Goal: Find specific page/section: Find specific page/section

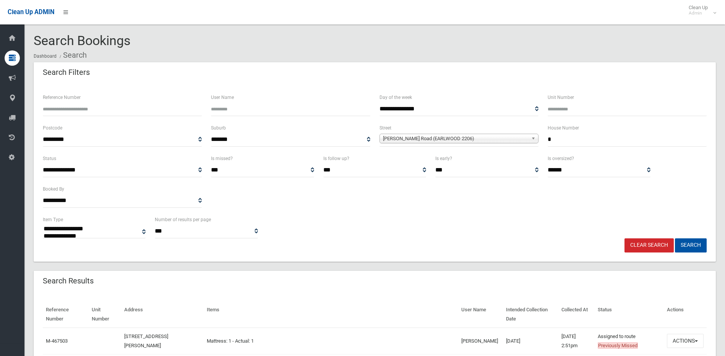
select select
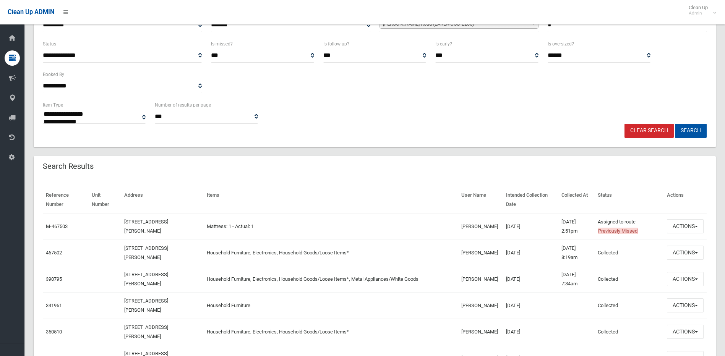
click at [656, 128] on link "Clear Search" at bounding box center [649, 131] width 49 height 14
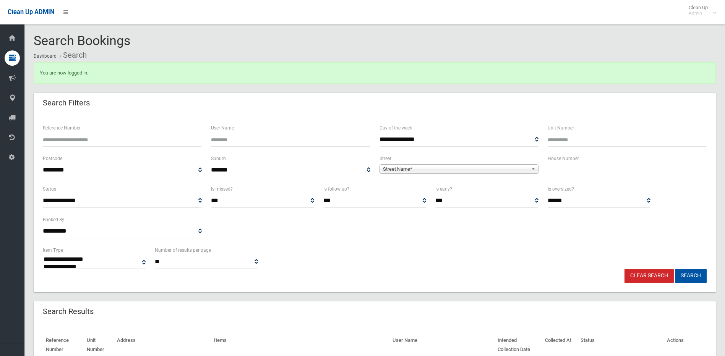
select select
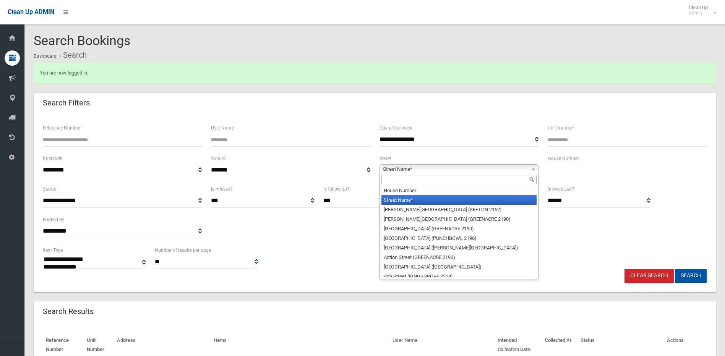
click at [520, 169] on span "Street Name*" at bounding box center [455, 169] width 145 height 9
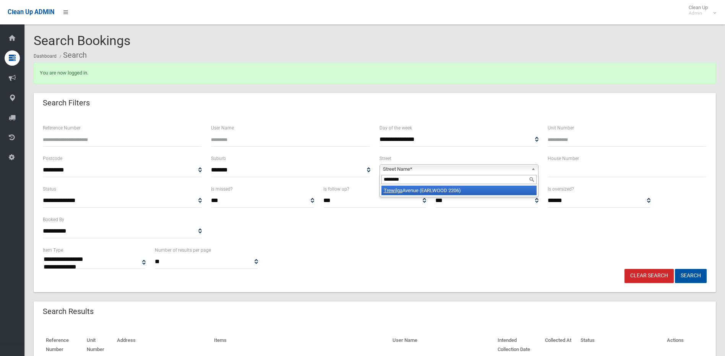
type input "********"
click at [443, 188] on li "Trewilga Avenue (EARLWOOD 2206)" at bounding box center [458, 191] width 155 height 10
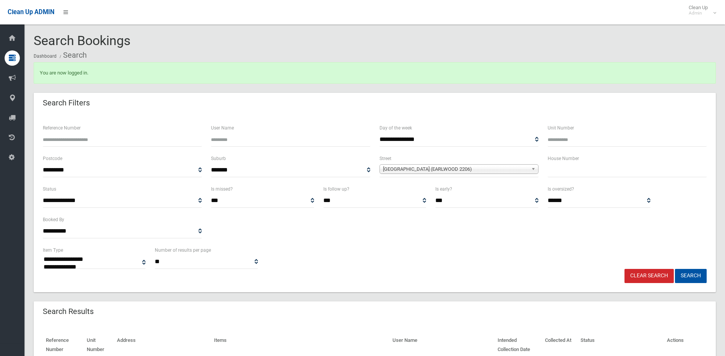
click at [552, 169] on input "text" at bounding box center [627, 170] width 159 height 14
type input "*"
click at [691, 274] on button "Search" at bounding box center [691, 276] width 32 height 14
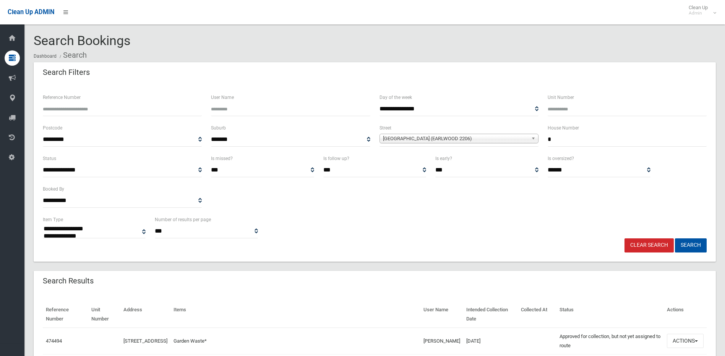
select select
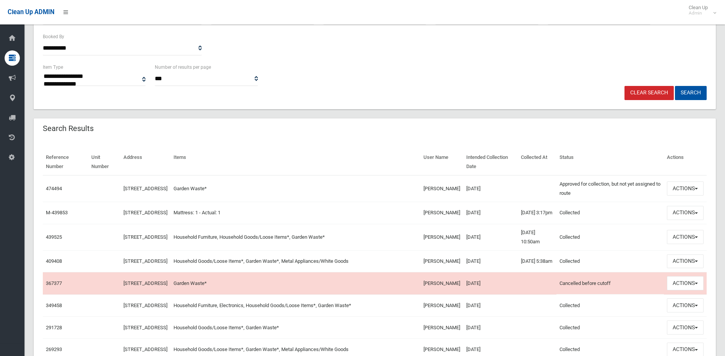
scroll to position [153, 0]
click at [697, 185] on button "Actions" at bounding box center [685, 188] width 37 height 14
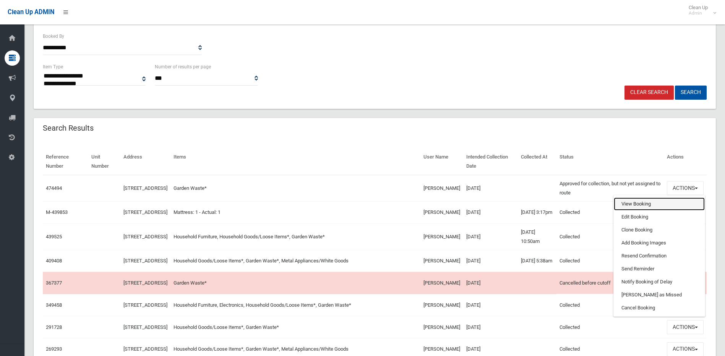
click at [628, 201] on link "View Booking" at bounding box center [659, 204] width 91 height 13
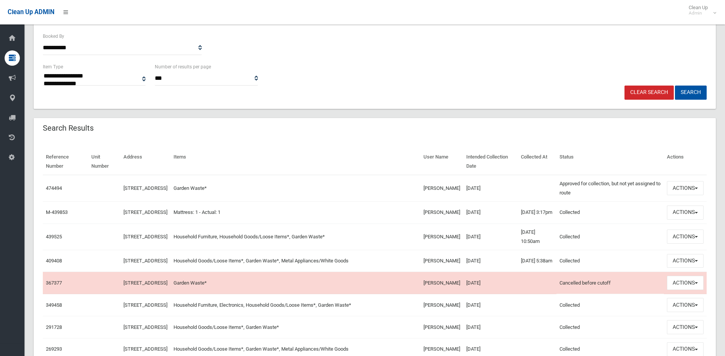
click at [639, 91] on link "Clear Search" at bounding box center [649, 93] width 49 height 14
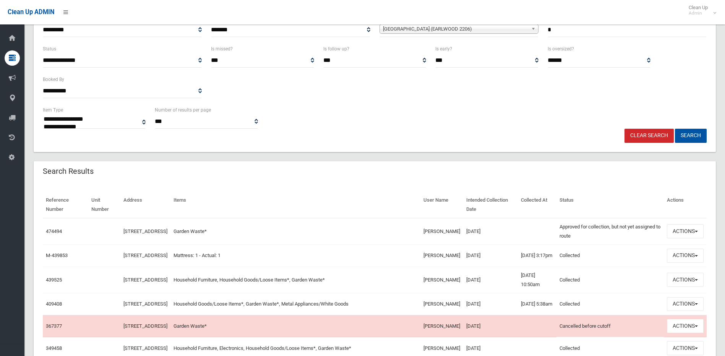
scroll to position [0, 0]
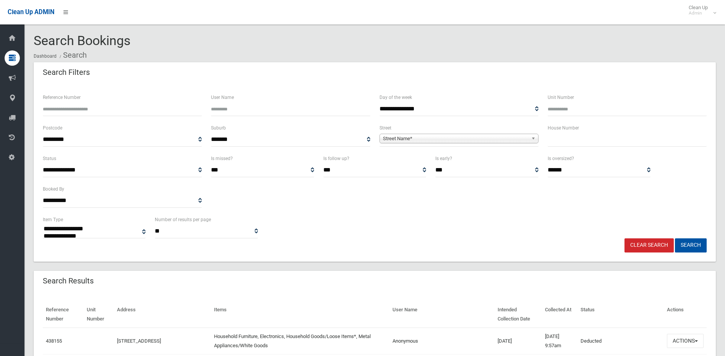
select select
click at [535, 137] on b at bounding box center [534, 138] width 7 height 9
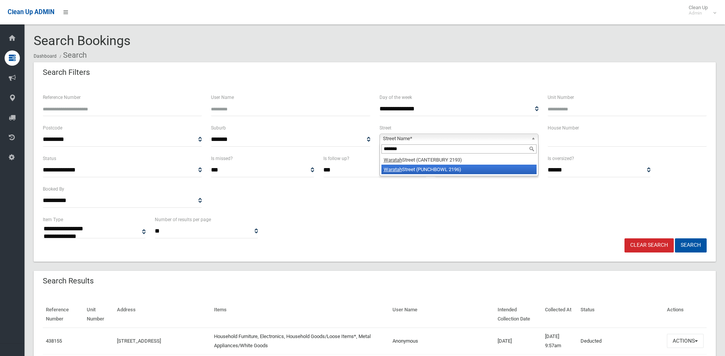
type input "*******"
click at [454, 166] on li "Waratah Street (PUNCHBOWL 2196)" at bounding box center [458, 170] width 155 height 10
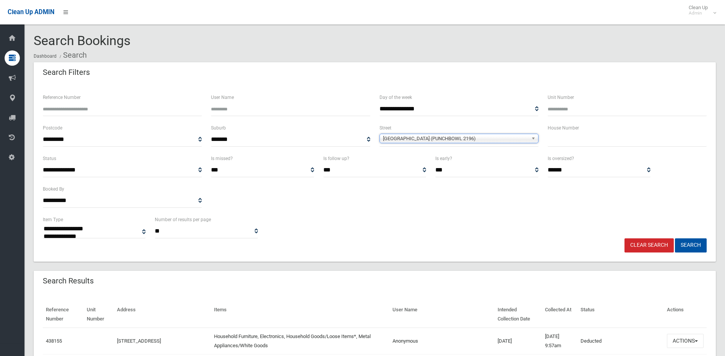
click at [558, 144] on input "text" at bounding box center [627, 140] width 159 height 14
type input "**"
click at [675, 239] on button "Search" at bounding box center [691, 246] width 32 height 14
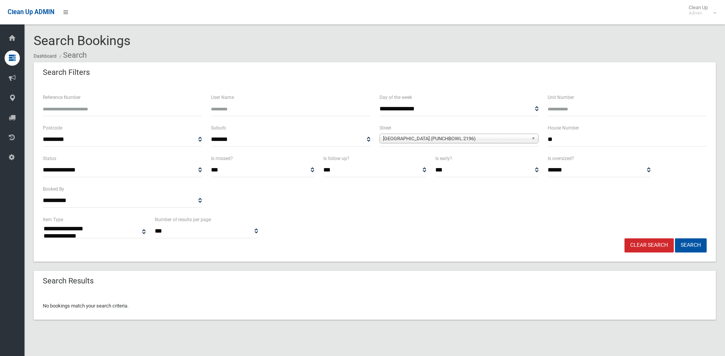
select select
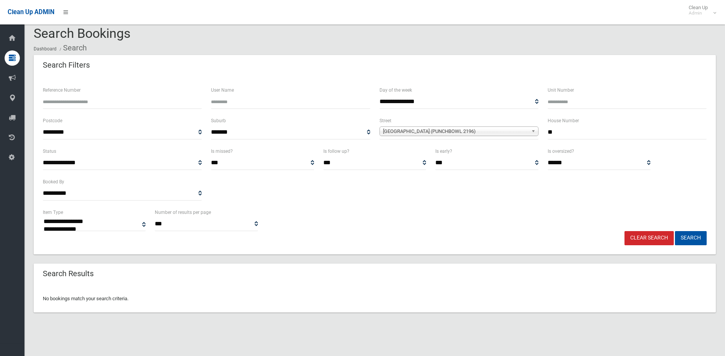
scroll to position [9, 0]
